Goal: Transaction & Acquisition: Purchase product/service

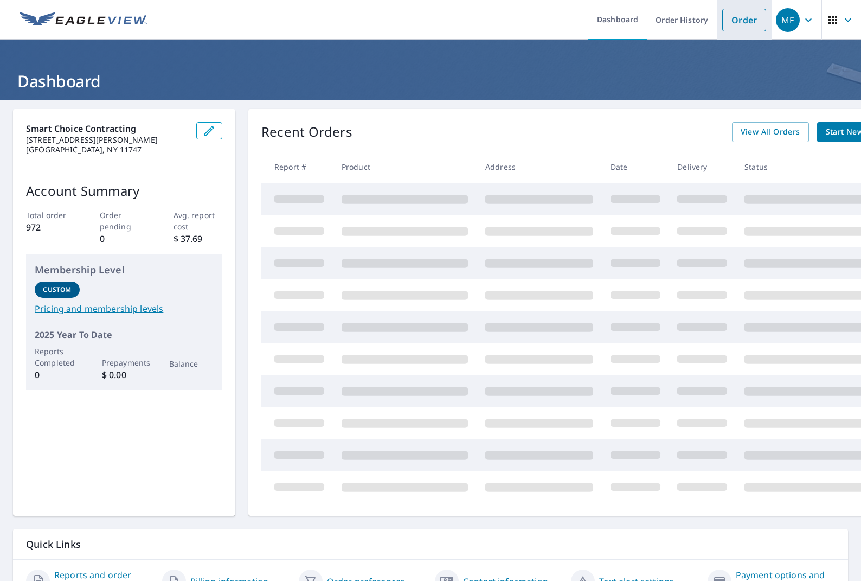
click at [741, 24] on link "Order" at bounding box center [744, 20] width 44 height 23
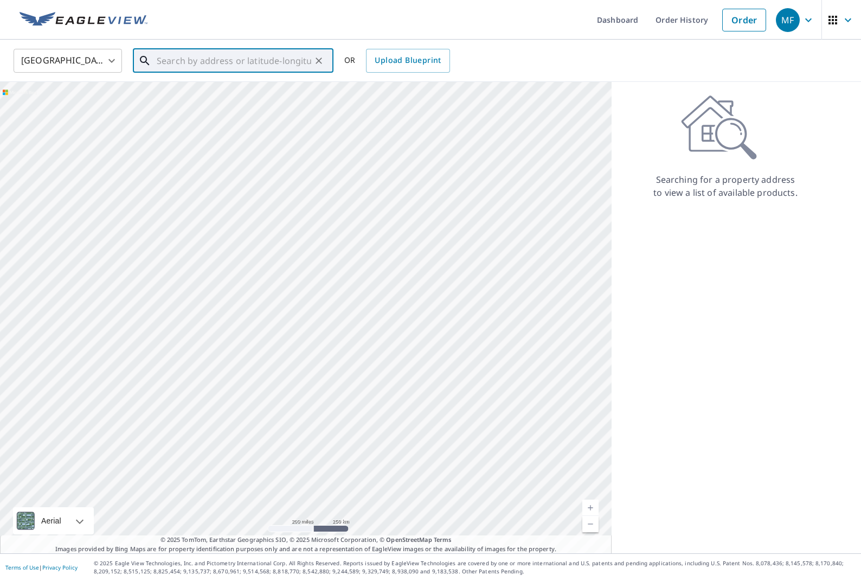
click at [285, 58] on input "text" at bounding box center [234, 61] width 155 height 30
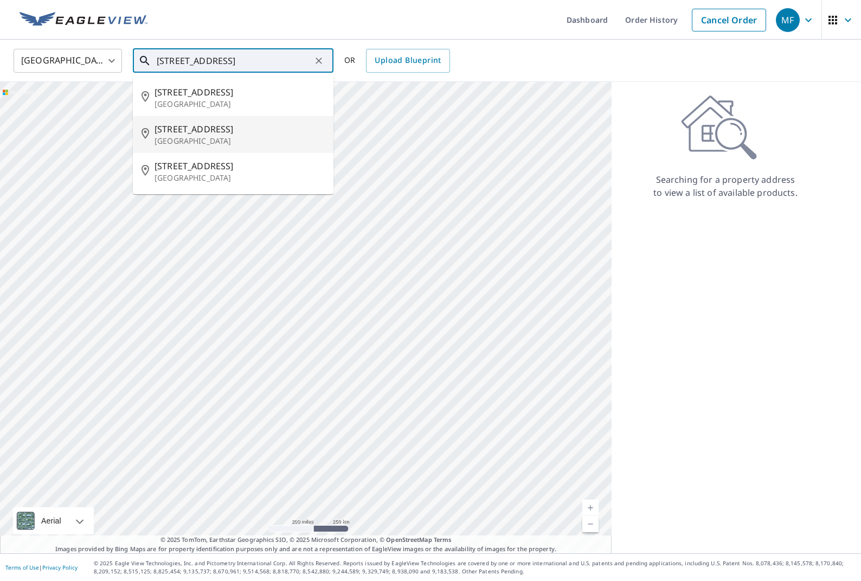
click at [260, 139] on p "[GEOGRAPHIC_DATA]" at bounding box center [240, 141] width 170 height 11
type input "[STREET_ADDRESS]"
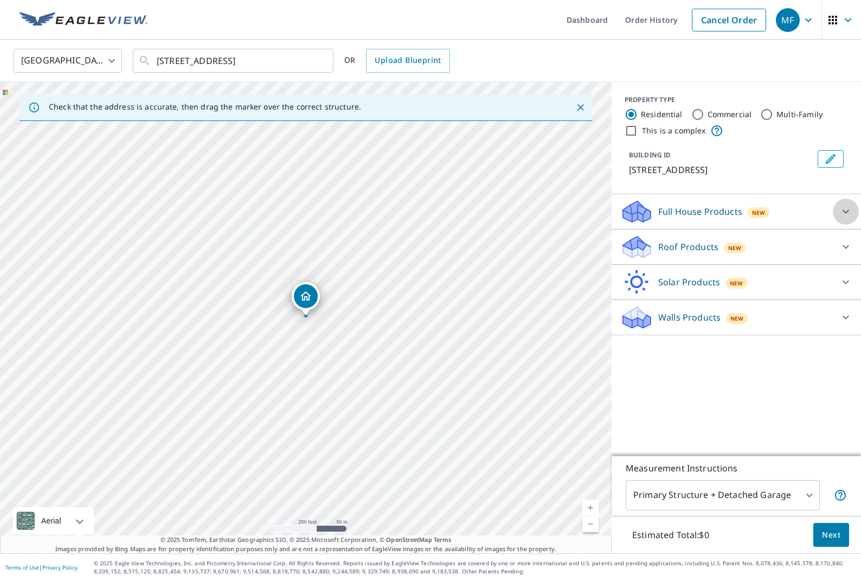
click at [844, 218] on icon at bounding box center [845, 211] width 13 height 13
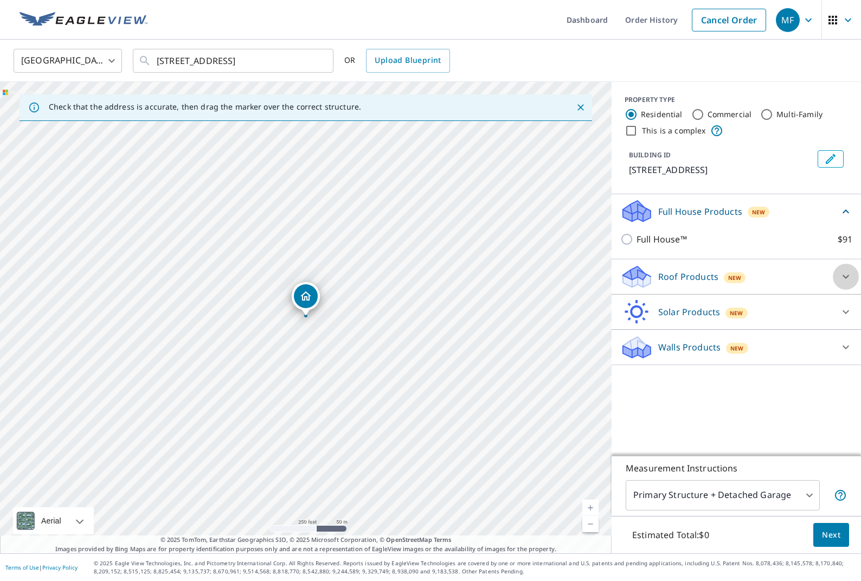
click at [841, 283] on icon at bounding box center [845, 276] width 13 height 13
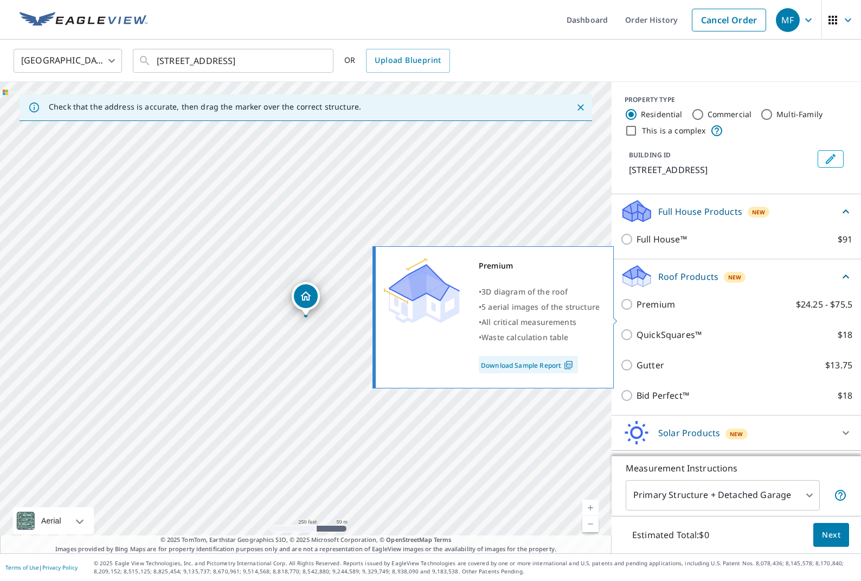
click at [628, 311] on input "Premium $24.25 - $75.5" at bounding box center [628, 304] width 16 height 13
checkbox input "true"
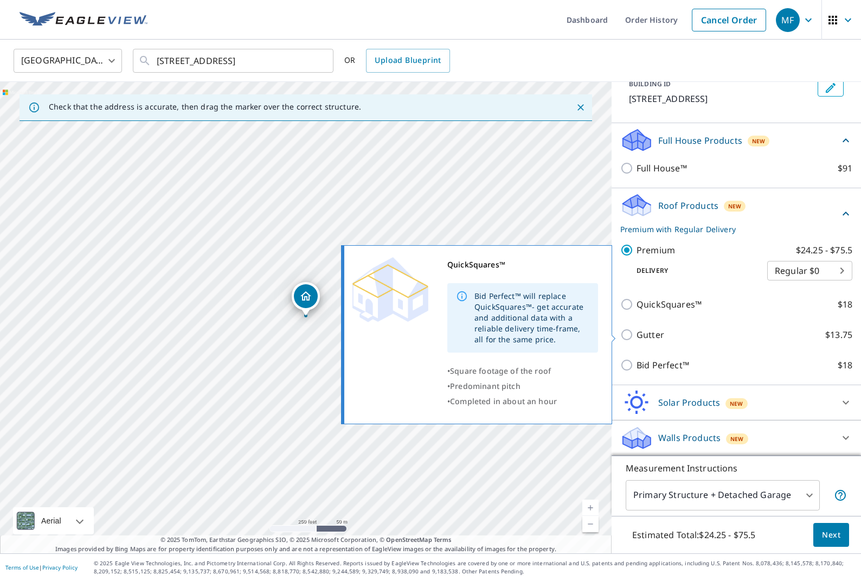
scroll to position [75, 0]
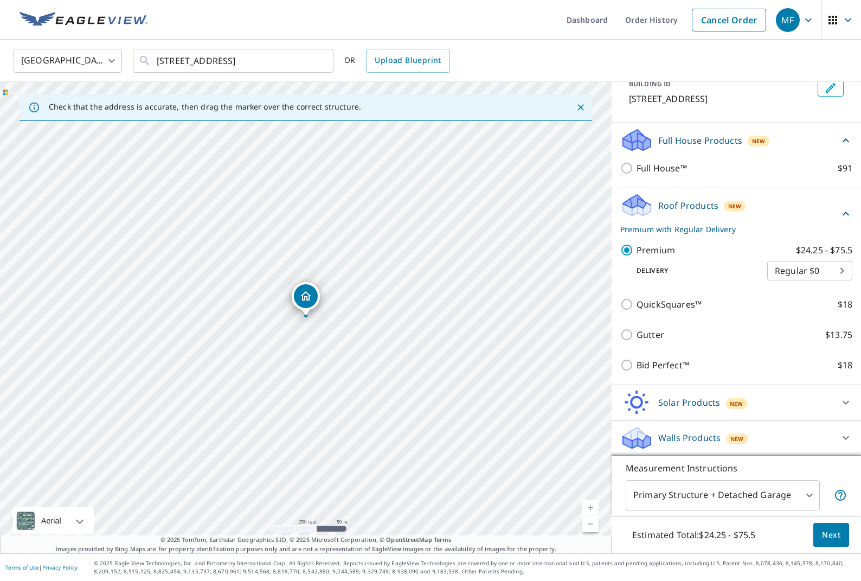
click at [843, 534] on button "Next" at bounding box center [831, 535] width 36 height 24
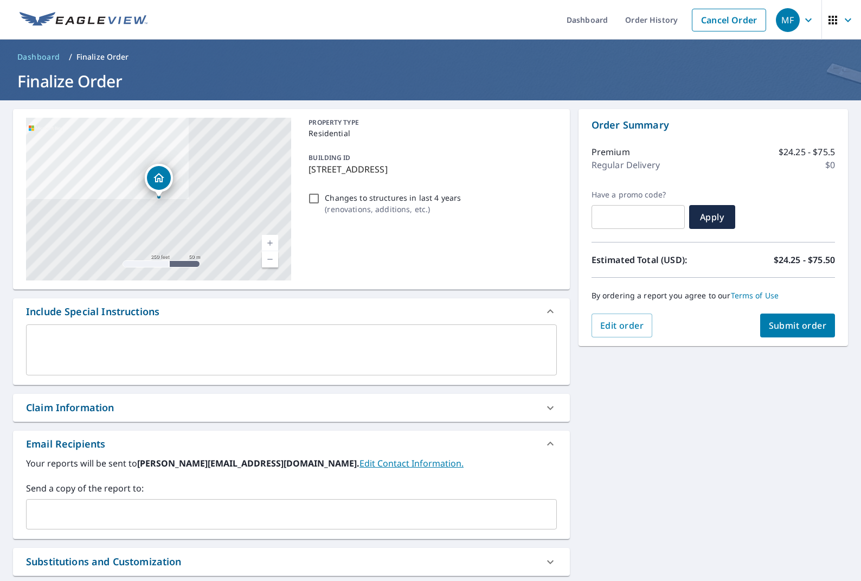
click at [614, 221] on input "text" at bounding box center [637, 217] width 93 height 30
paste input "25Q3-QN2VA-VP4R7"
checkbox input "true"
type input "25Q3-QN2VA-VP4R7"
click at [709, 218] on span "Apply" at bounding box center [712, 217] width 29 height 12
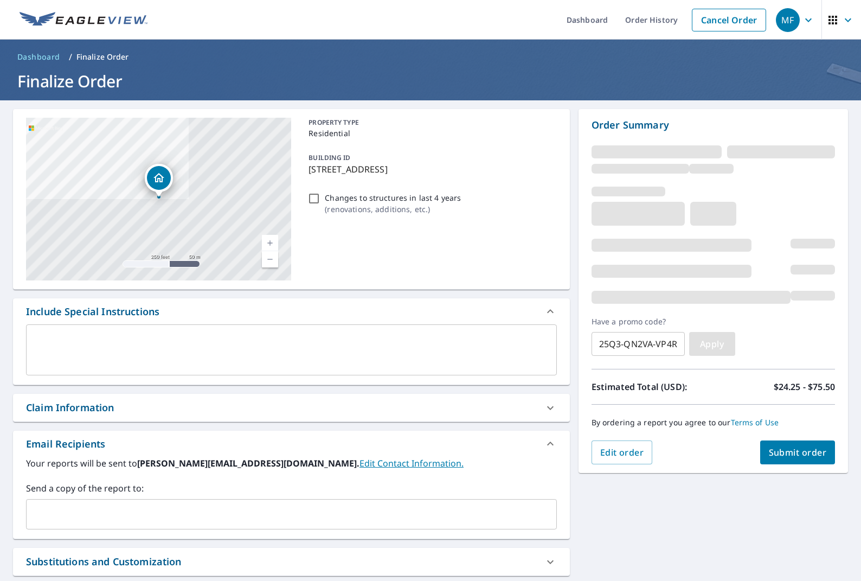
click at [718, 344] on span "Apply" at bounding box center [712, 344] width 29 height 12
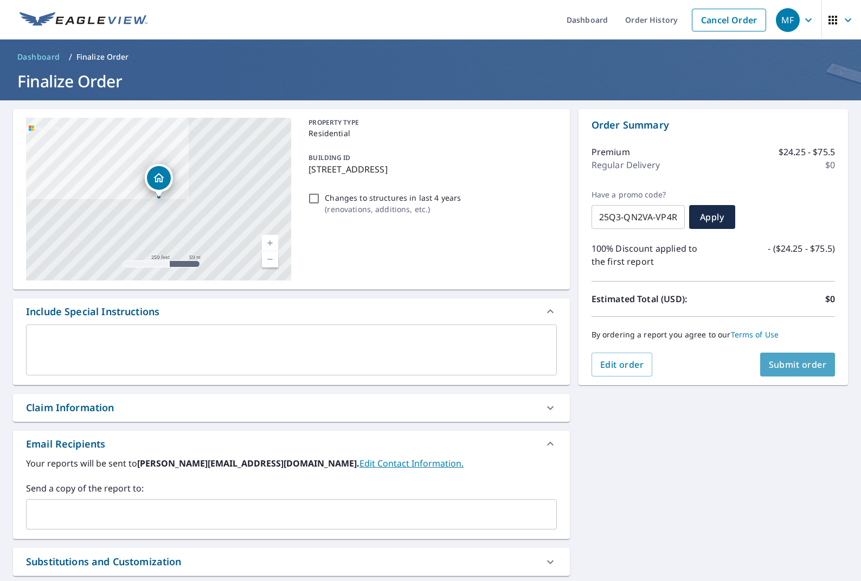
click at [791, 369] on span "Submit order" at bounding box center [798, 364] width 58 height 12
checkbox input "true"
